Goal: Check status: Check status

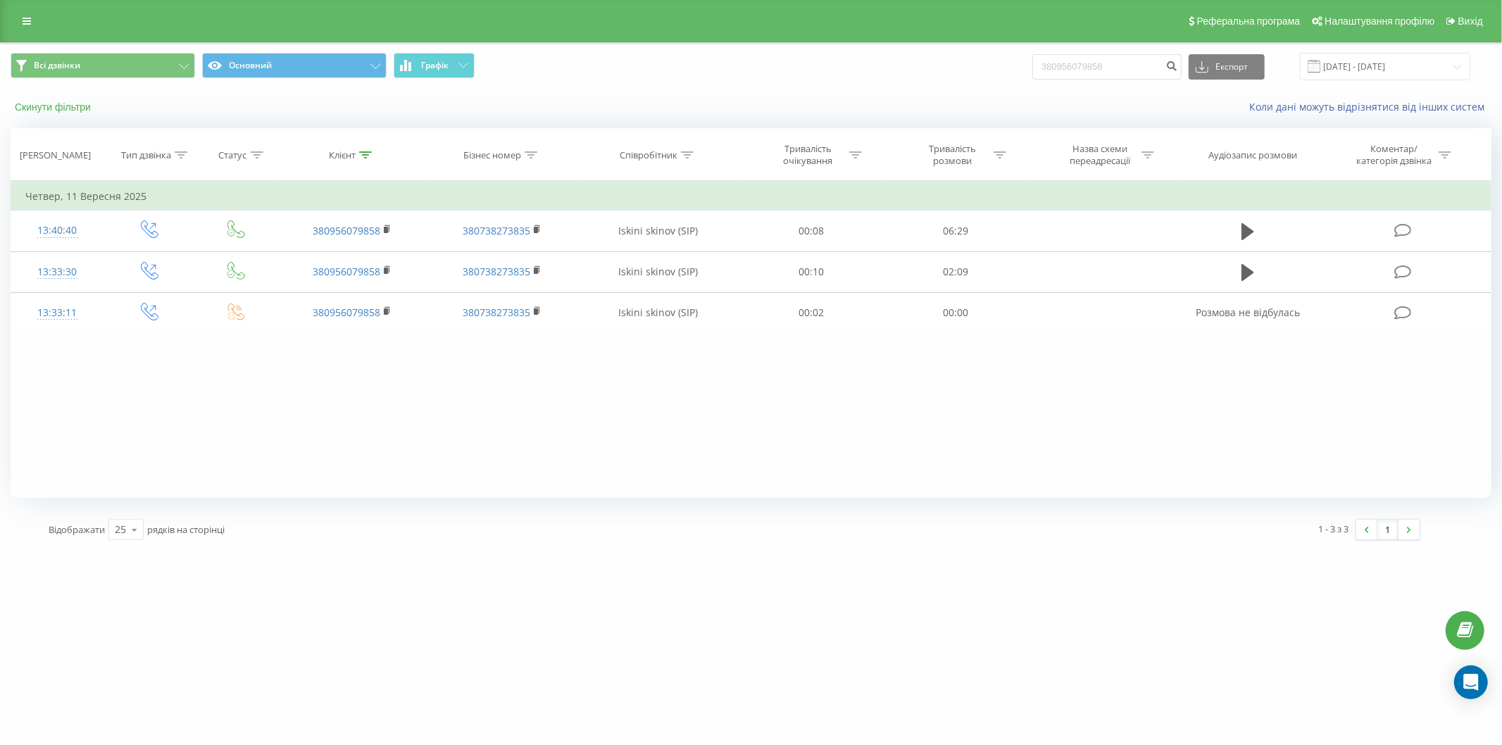
click at [46, 106] on button "Скинути фільтри" at bounding box center [54, 107] width 87 height 13
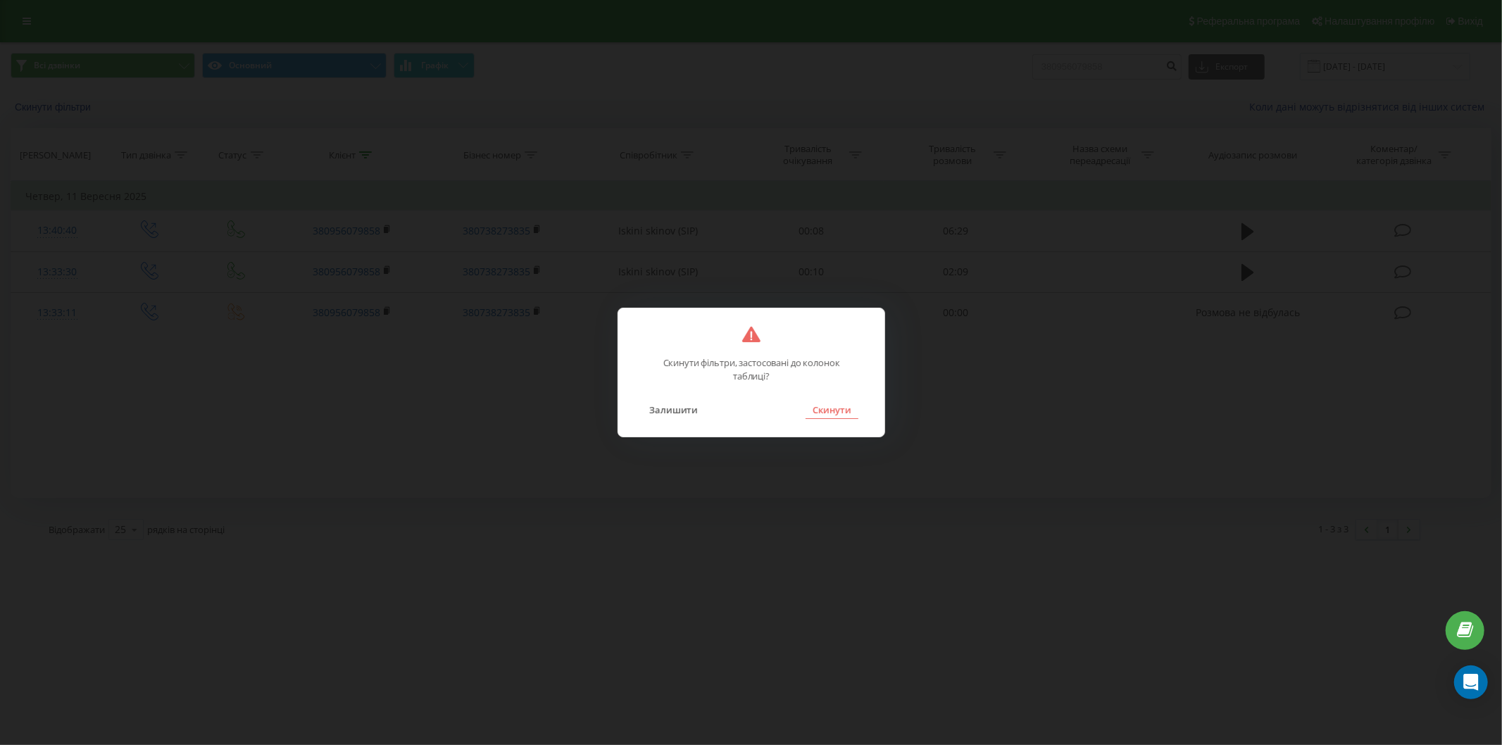
click at [856, 405] on button "Скинути" at bounding box center [831, 410] width 53 height 18
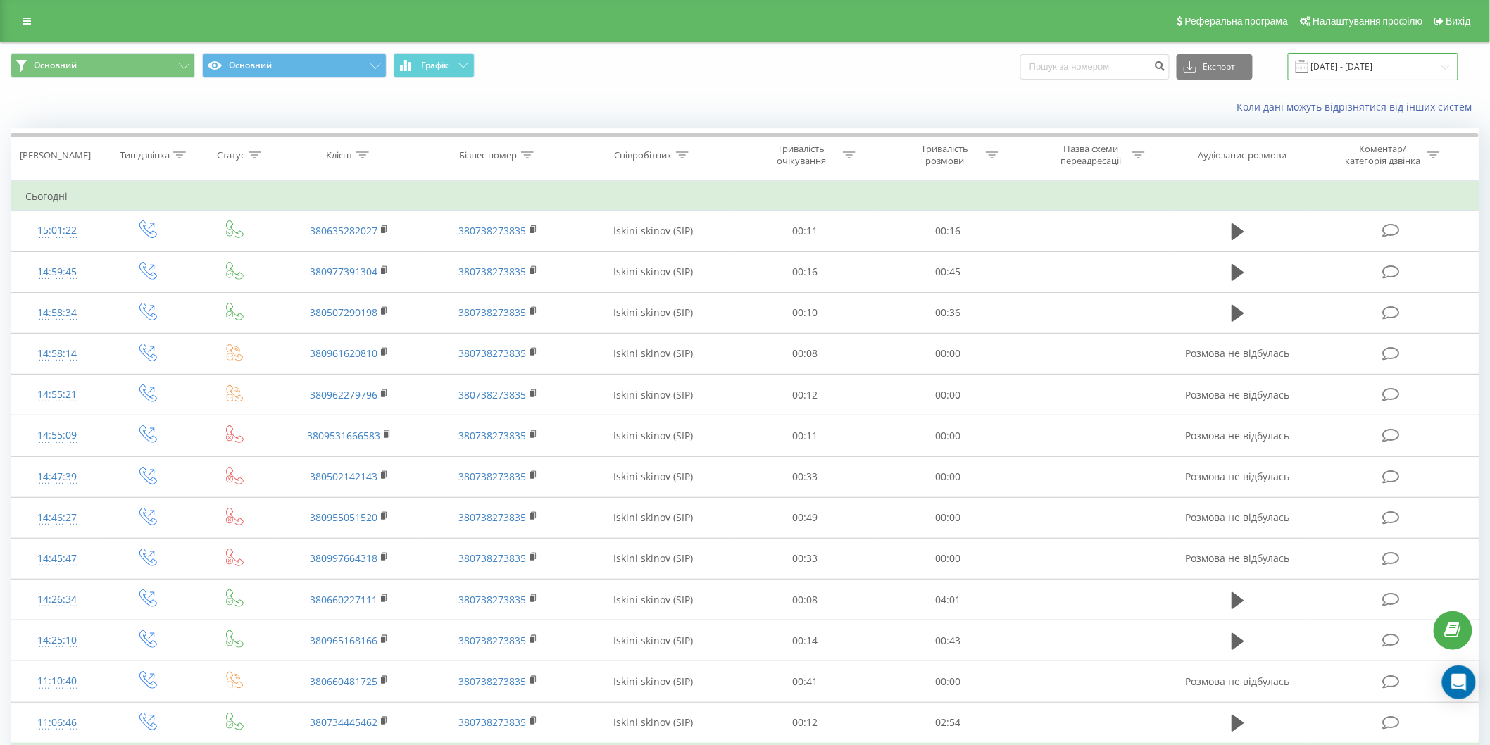
click at [1325, 73] on input "[DATE] - [DATE]" at bounding box center [1373, 66] width 170 height 27
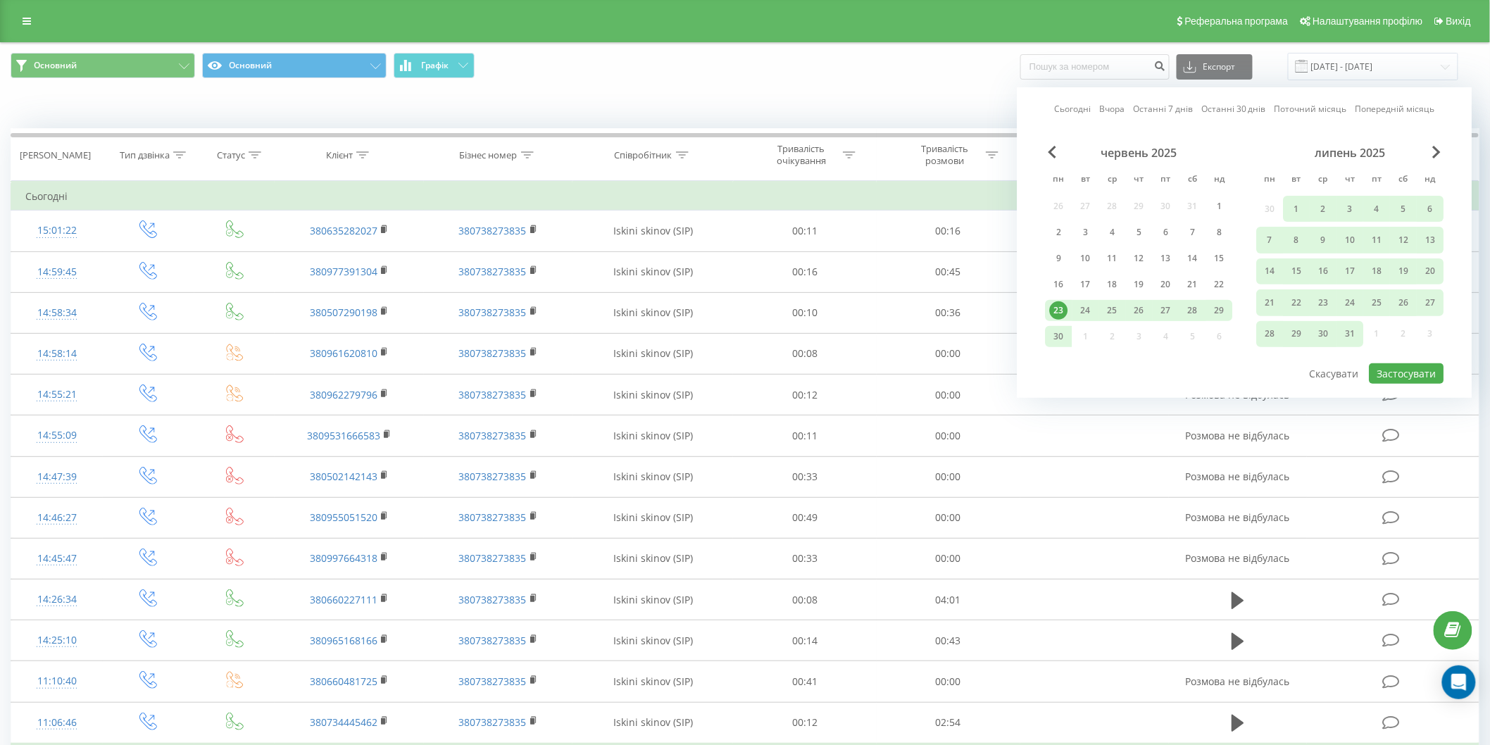
click at [1069, 114] on link "Сьогодні" at bounding box center [1072, 108] width 37 height 13
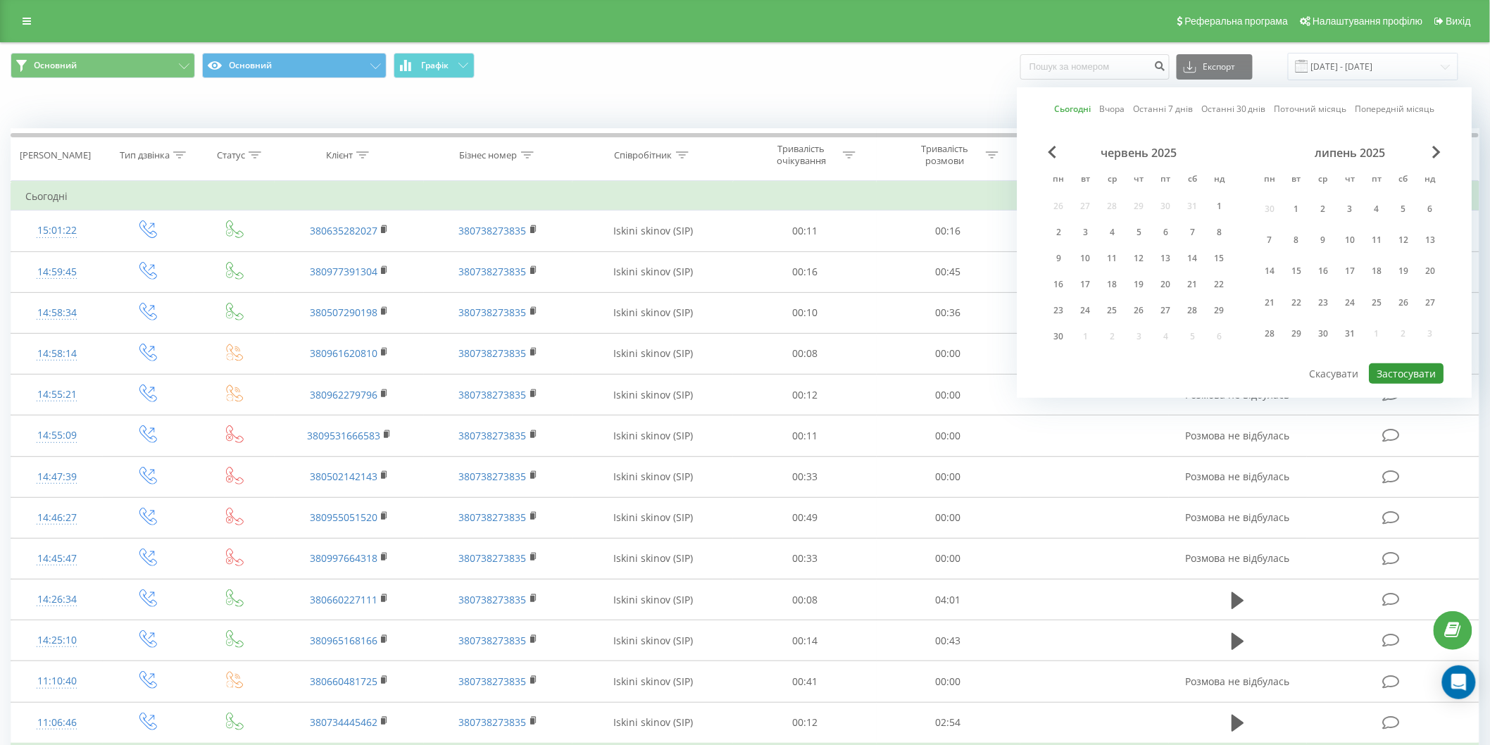
click at [1391, 373] on button "Застосувати" at bounding box center [1406, 373] width 75 height 20
type input "[DATE] - [DATE]"
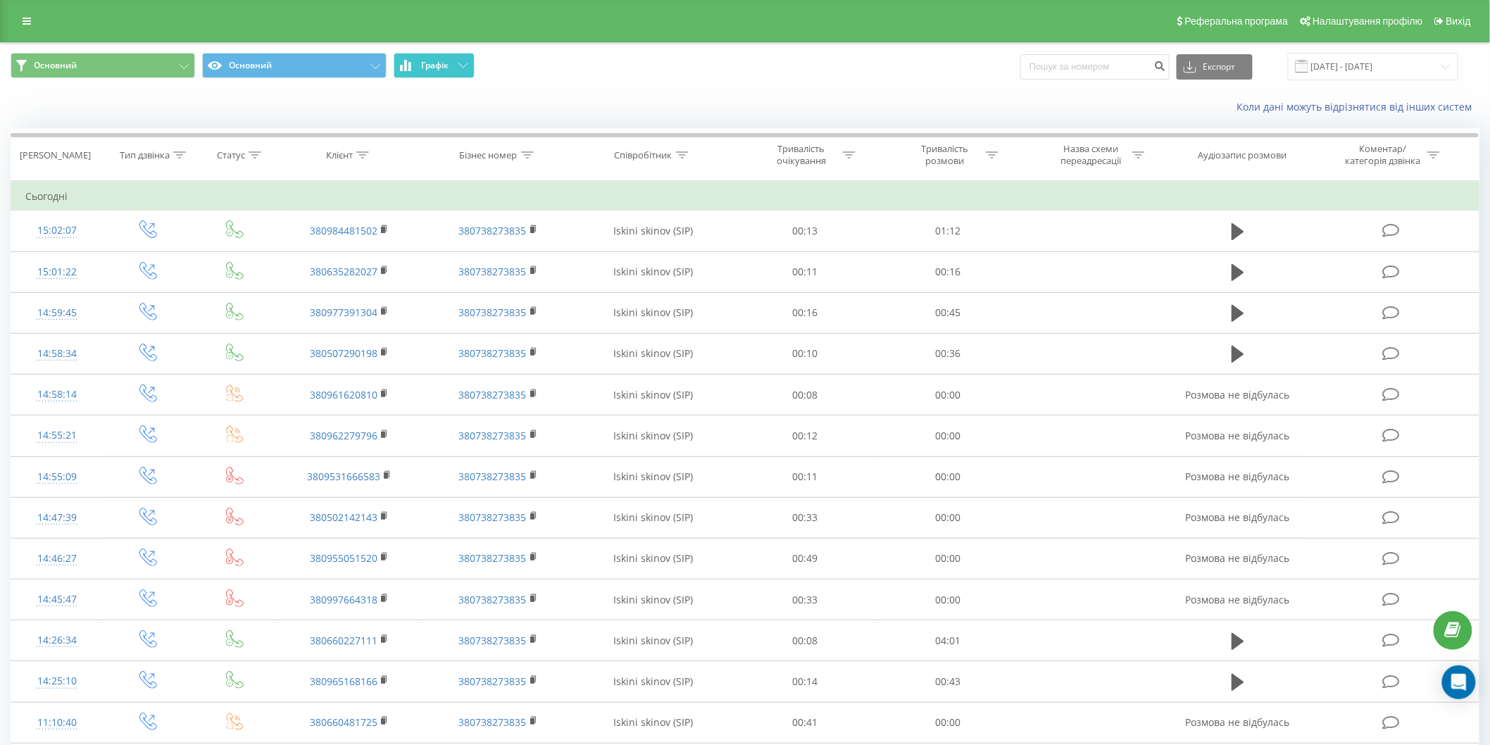
click at [433, 63] on span "Графік" at bounding box center [434, 66] width 27 height 10
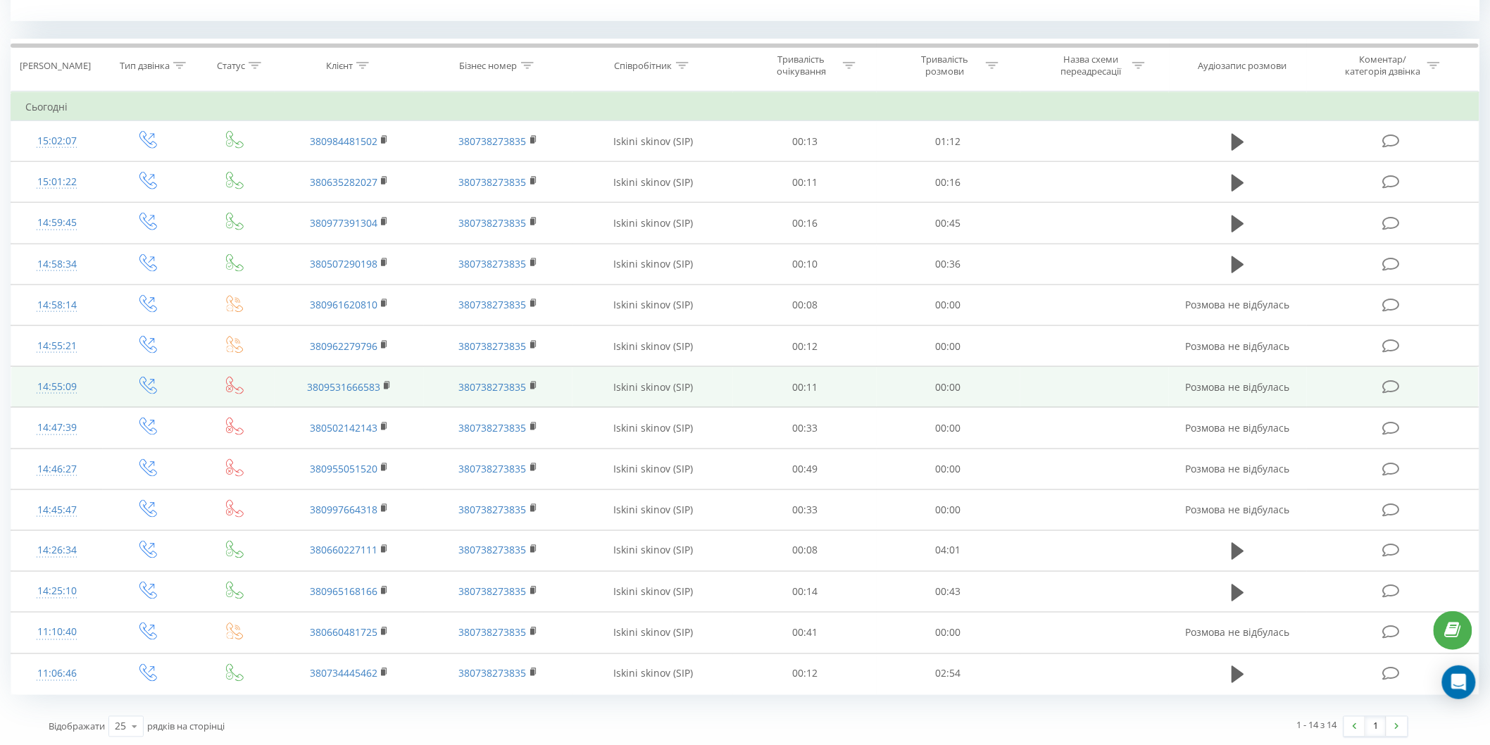
scroll to position [572, 0]
